Goal: Check status: Check status

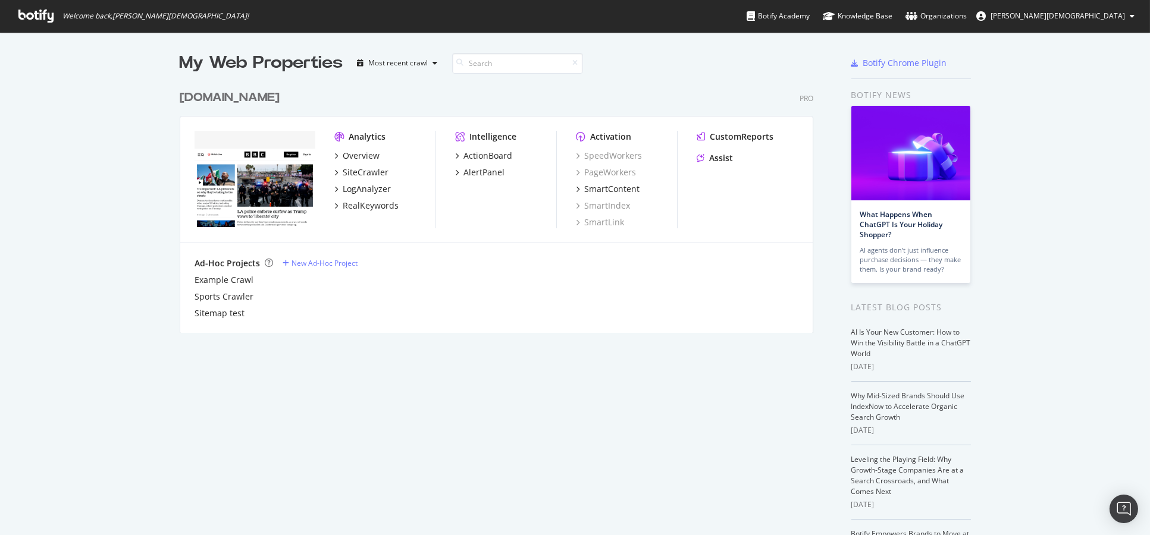
scroll to position [525, 1129]
click at [354, 155] on div "Overview" at bounding box center [361, 156] width 37 height 12
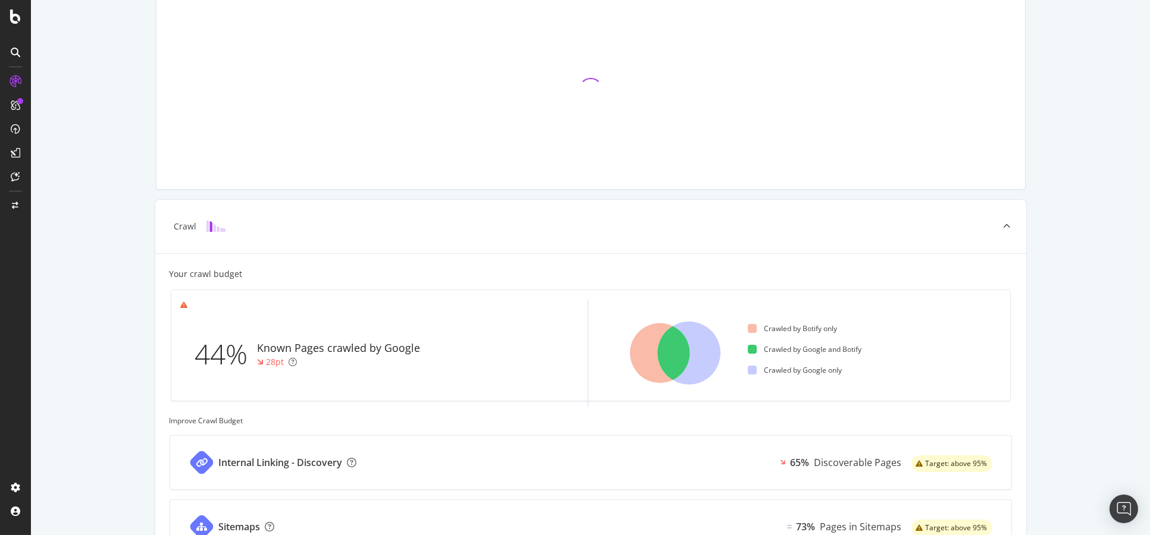
scroll to position [65, 0]
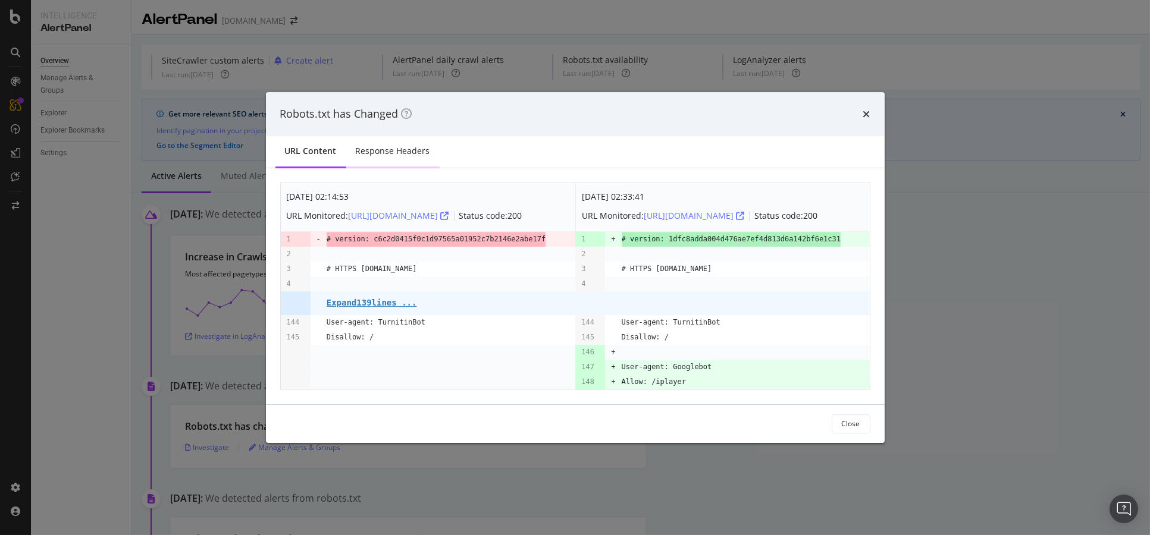
click at [363, 149] on div "Response Headers" at bounding box center [393, 151] width 74 height 12
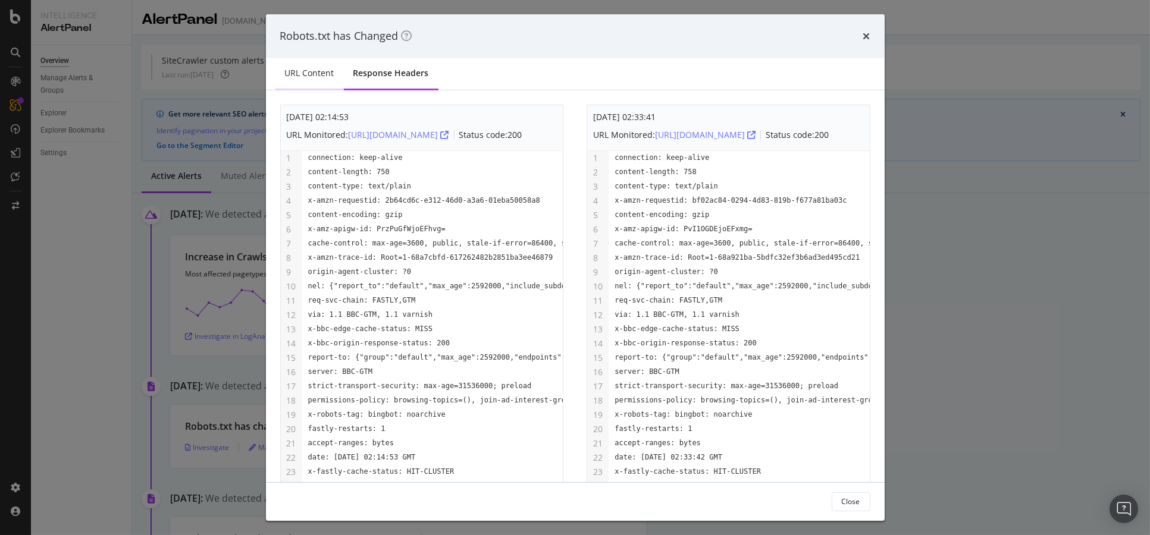
click at [316, 76] on div "URL Content" at bounding box center [309, 73] width 49 height 12
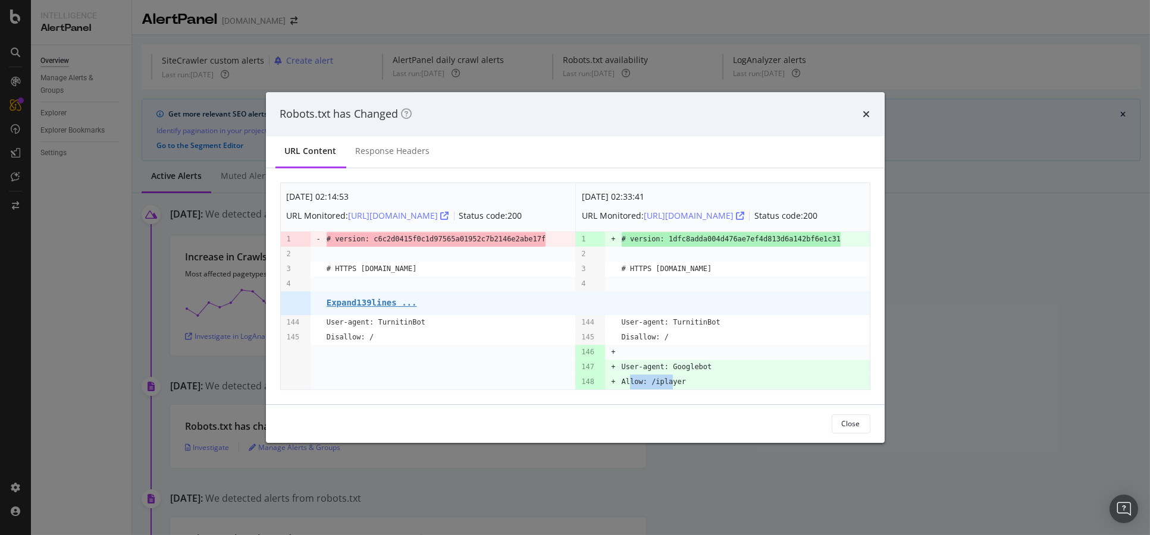
drag, startPoint x: 629, startPoint y: 380, endPoint x: 667, endPoint y: 378, distance: 37.5
click at [667, 378] on pre "Allow: /iplayer" at bounding box center [654, 382] width 64 height 15
click at [676, 378] on pre "Allow: /iplayer" at bounding box center [654, 382] width 64 height 15
click at [358, 302] on pre "Expand 139 lines ..." at bounding box center [372, 303] width 90 height 10
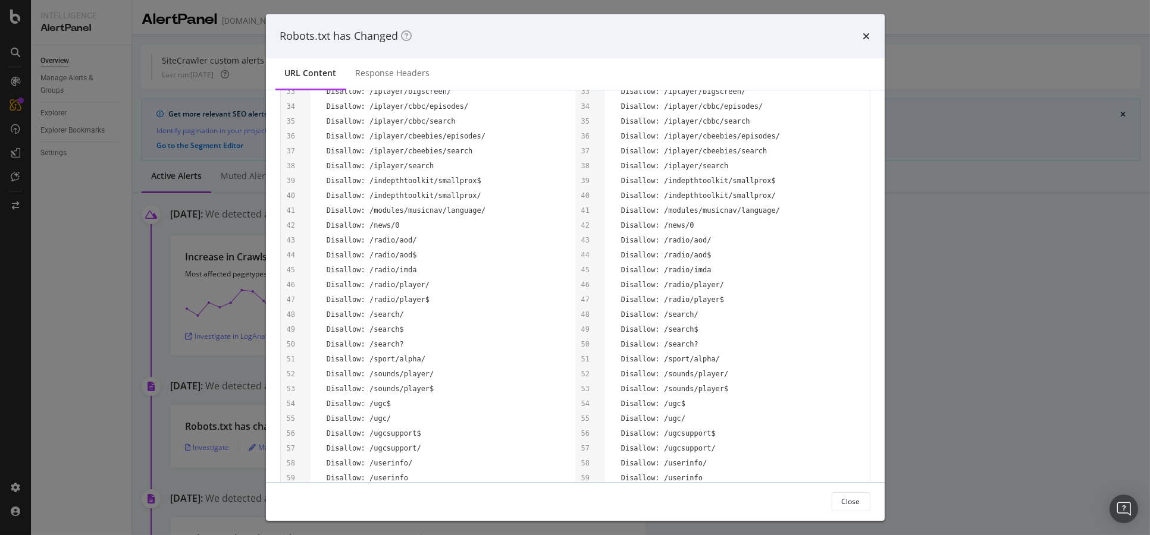
scroll to position [528, 0]
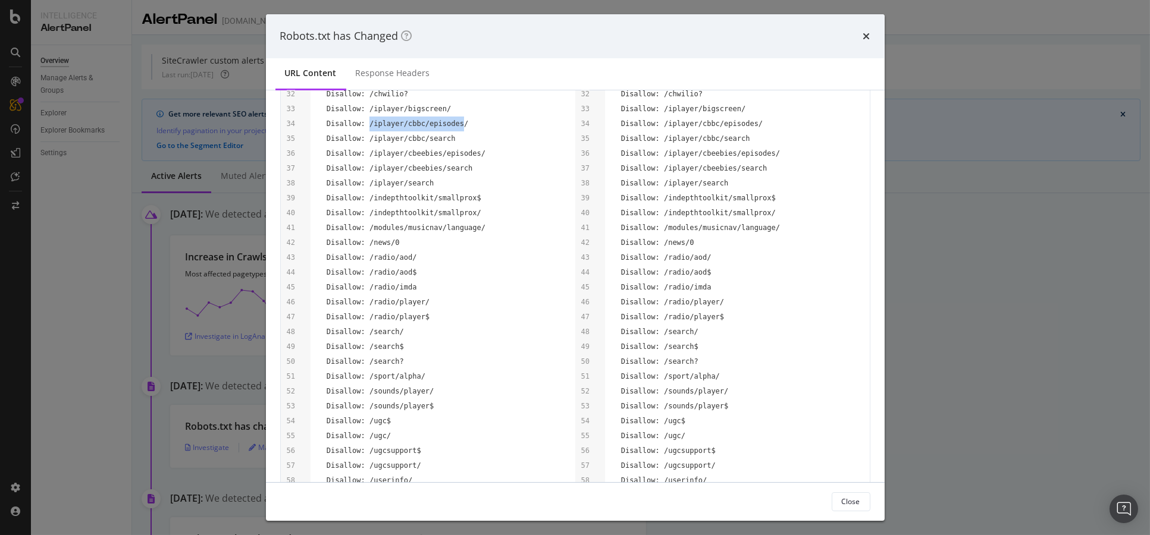
drag, startPoint x: 366, startPoint y: 226, endPoint x: 456, endPoint y: 228, distance: 89.8
click at [454, 131] on pre "Disallow: /iplayer/cbbc/episodes/" at bounding box center [398, 124] width 142 height 15
click at [456, 131] on td "Disallow: /iplayer/cbbc/episodes/" at bounding box center [451, 124] width 249 height 15
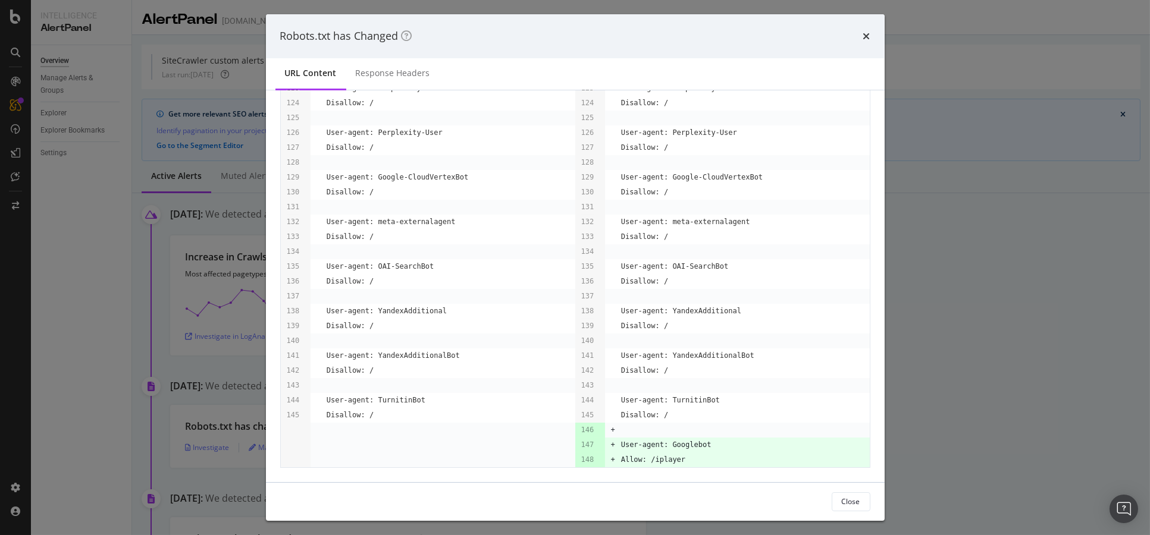
scroll to position [1990, 0]
